Goal: Information Seeking & Learning: Learn about a topic

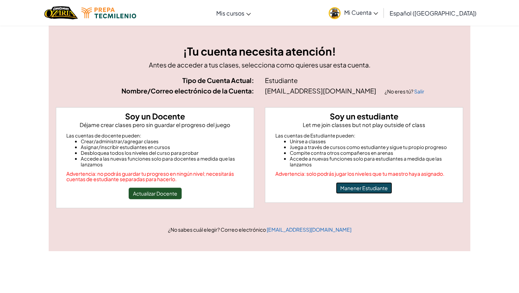
click at [374, 187] on button "Manener Estudiante" at bounding box center [364, 188] width 56 height 12
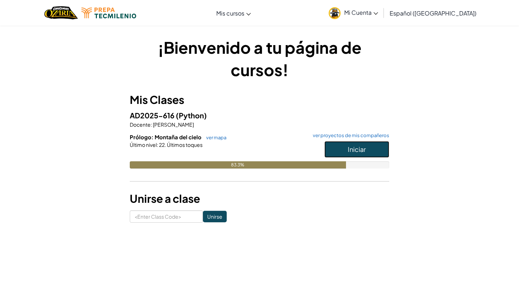
click at [367, 149] on button "Iniciar" at bounding box center [356, 149] width 65 height 17
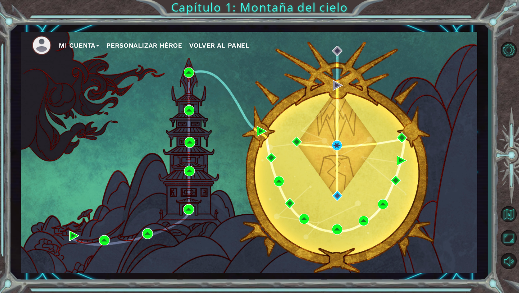
click at [235, 63] on div "Mi Cuenta Personalizar héroe Volver al panel" at bounding box center [249, 152] width 456 height 241
click at [506, 44] on button "Opciones de nivel" at bounding box center [508, 49] width 21 height 21
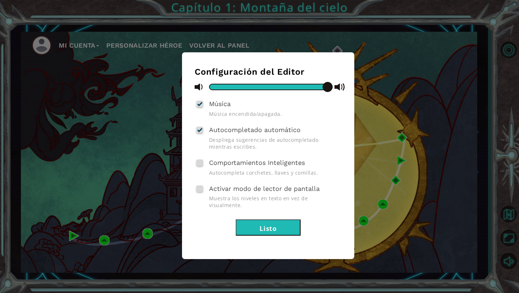
click at [253, 220] on button "Listo" at bounding box center [268, 227] width 65 height 16
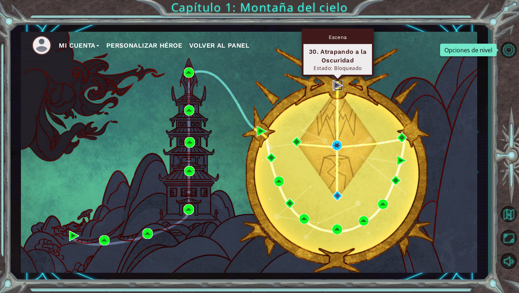
click at [338, 86] on img at bounding box center [338, 85] width 10 height 10
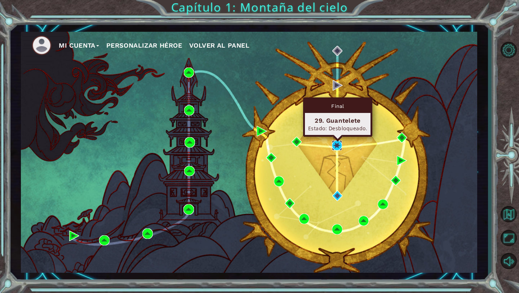
click at [338, 142] on img at bounding box center [337, 145] width 10 height 10
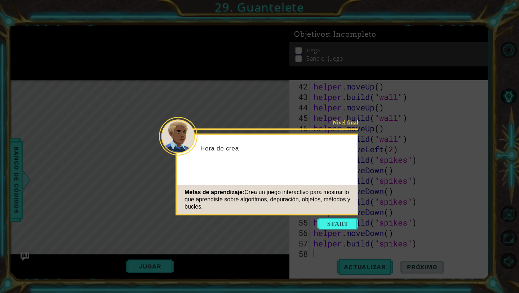
scroll to position [449, 0]
click at [330, 219] on button "Start" at bounding box center [337, 224] width 41 height 12
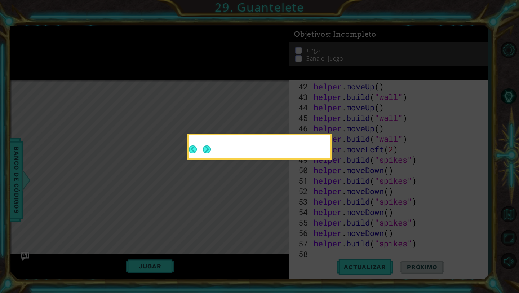
click at [313, 207] on icon at bounding box center [259, 146] width 519 height 293
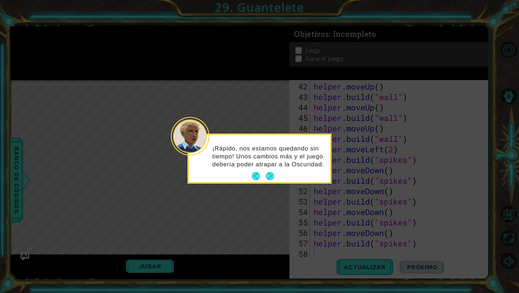
click at [270, 170] on div "¡Rápido, nos estamos quedando sin tiempo! Unos cambios más y el juego debería p…" at bounding box center [259, 160] width 141 height 44
click at [270, 170] on div "¡Rápido, nos estamos quedando sin tiempo! Unos cambios más y el juego debería p…" at bounding box center [259, 158] width 141 height 47
click at [270, 172] on button "Next" at bounding box center [270, 176] width 8 height 8
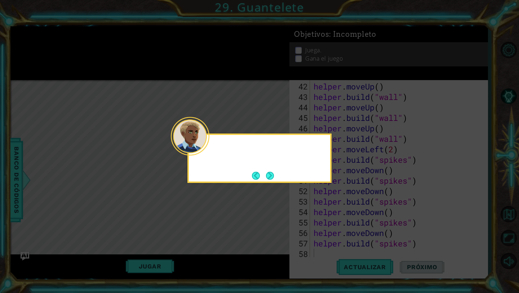
click at [270, 171] on button "Next" at bounding box center [270, 175] width 8 height 8
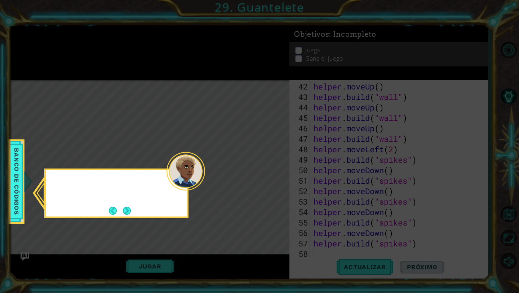
click at [270, 171] on icon at bounding box center [259, 146] width 519 height 293
click at [127, 212] on button "Next" at bounding box center [127, 210] width 8 height 8
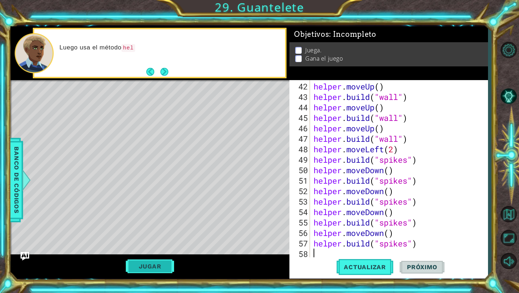
click at [167, 266] on button "Jugar" at bounding box center [150, 266] width 49 height 14
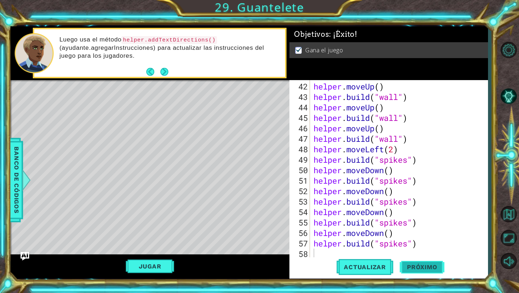
click at [424, 268] on span "Próximo" at bounding box center [422, 266] width 45 height 7
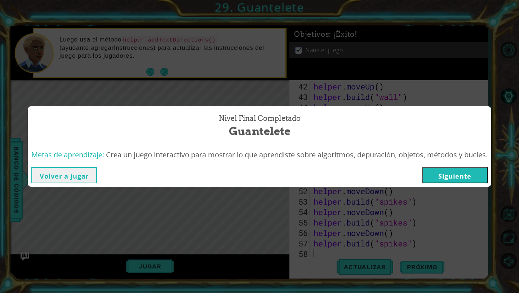
click at [474, 173] on button "Siguiente" at bounding box center [455, 175] width 66 height 16
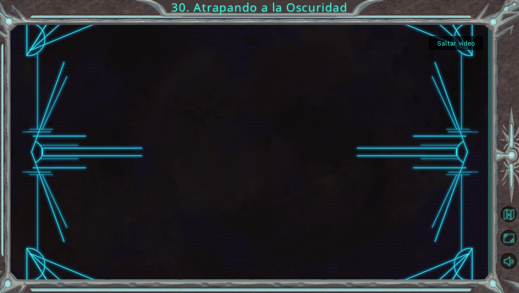
click at [460, 41] on button "Saltar video" at bounding box center [456, 43] width 54 height 14
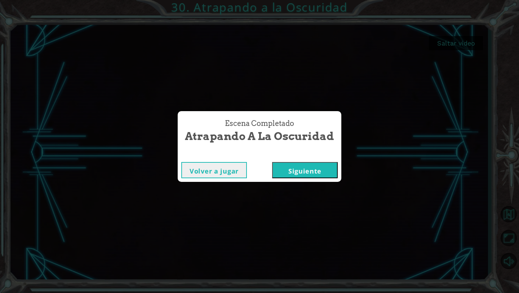
click at [301, 175] on button "Siguiente" at bounding box center [305, 170] width 66 height 16
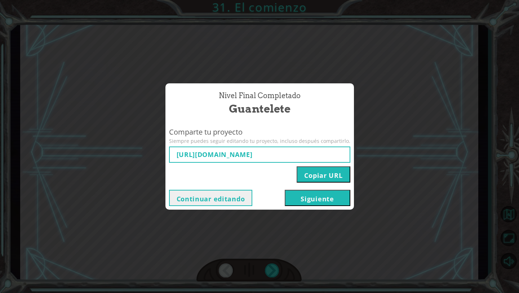
click at [295, 200] on button "Siguiente" at bounding box center [318, 198] width 66 height 16
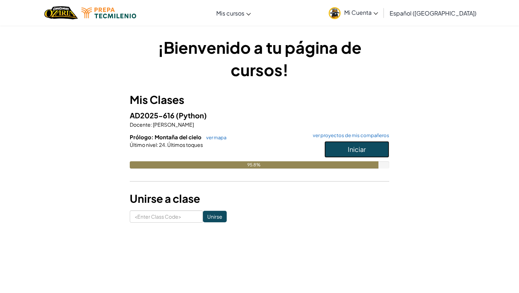
click at [355, 148] on span "Iniciar" at bounding box center [357, 149] width 18 height 8
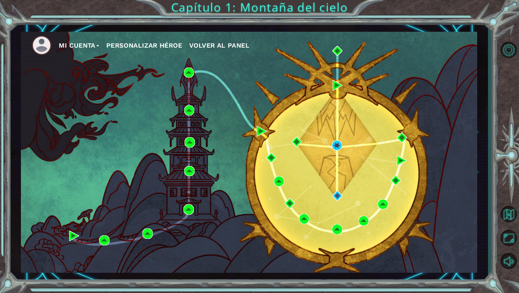
click at [41, 47] on img at bounding box center [42, 45] width 20 height 20
click at [79, 49] on button "Mi Cuenta" at bounding box center [79, 45] width 40 height 11
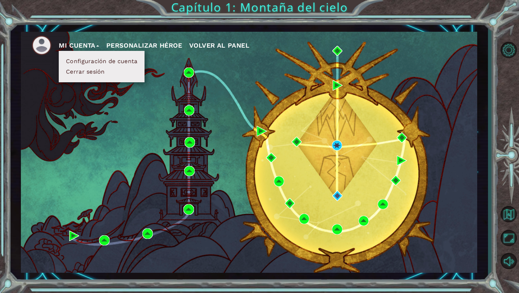
click at [85, 62] on button "Configuración de cuenta" at bounding box center [102, 61] width 76 height 8
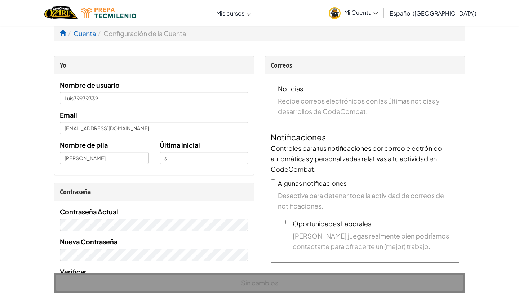
click at [371, 15] on span "Mi Cuenta" at bounding box center [361, 13] width 34 height 8
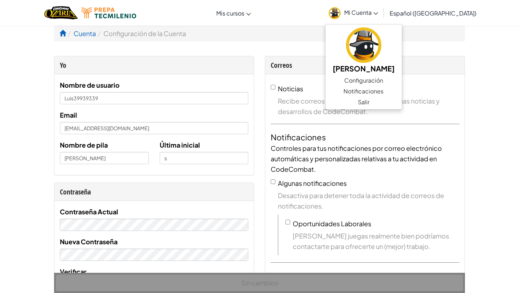
click at [261, 33] on ol "Cuenta Configuración de la Cuenta" at bounding box center [259, 33] width 411 height 16
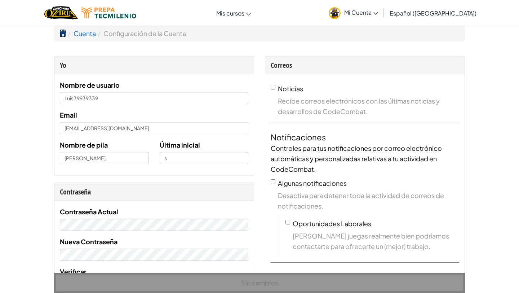
click at [59, 34] on span at bounding box center [62, 33] width 6 height 6
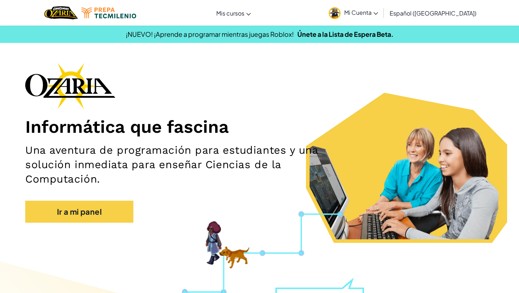
click at [357, 7] on link "Mi Cuenta" at bounding box center [353, 12] width 57 height 23
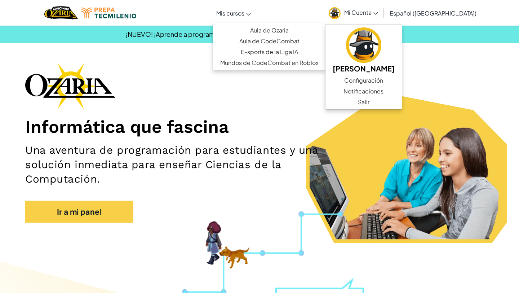
click at [254, 8] on link "Mis cursos" at bounding box center [234, 12] width 42 height 19
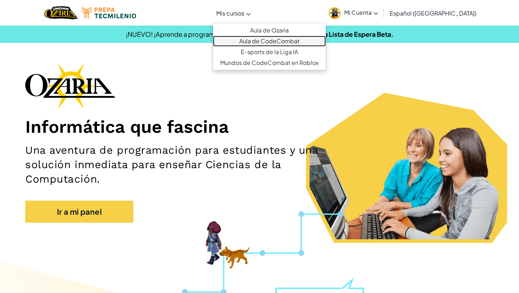
click at [264, 42] on link "Aula de CodeCombat" at bounding box center [269, 41] width 113 height 11
